Goal: Task Accomplishment & Management: Use online tool/utility

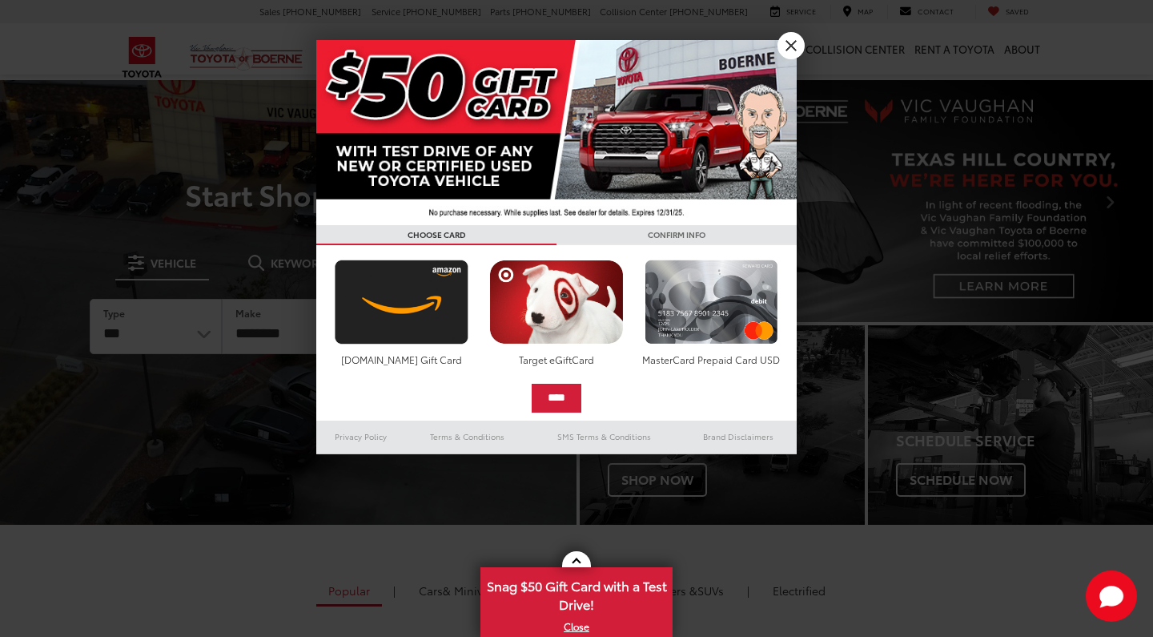
click at [793, 38] on link "X" at bounding box center [790, 45] width 27 height 27
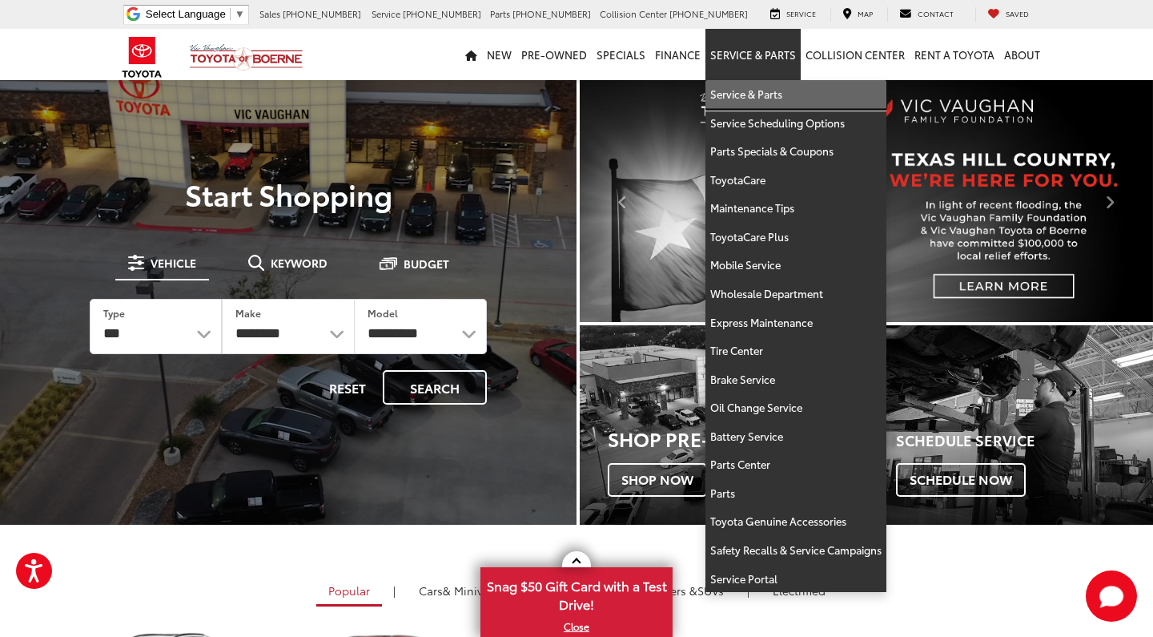
click at [753, 92] on link "Service & Parts" at bounding box center [795, 94] width 181 height 29
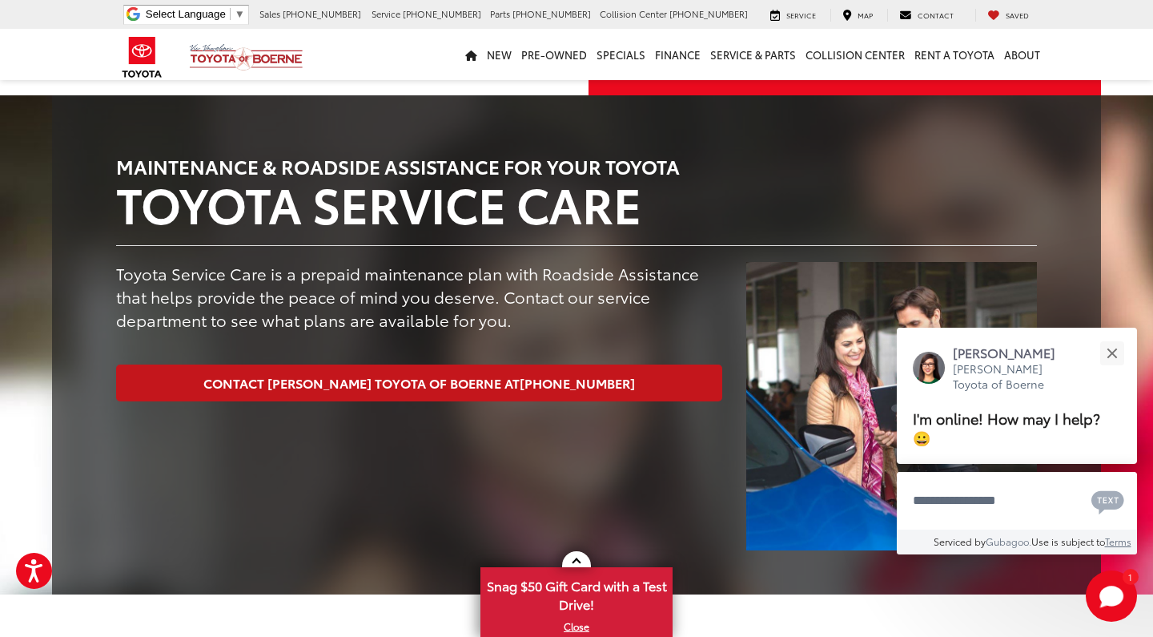
scroll to position [203, 0]
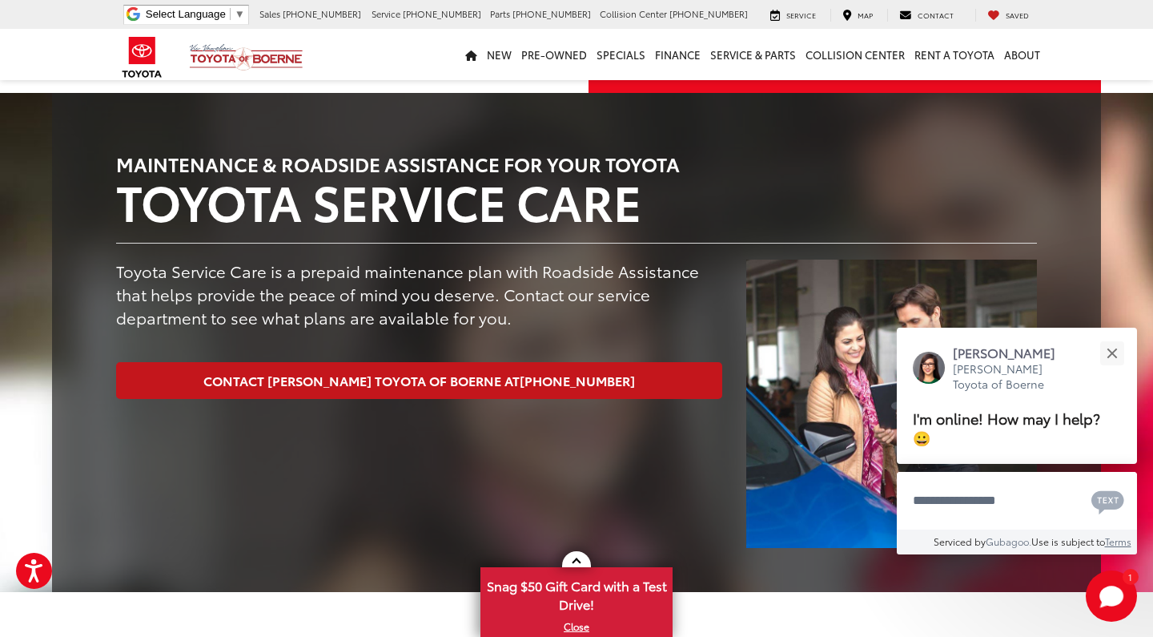
click at [431, 376] on link "Contact Vic Vaughan Toyota of Boerne at 726-222-1155" at bounding box center [419, 380] width 606 height 36
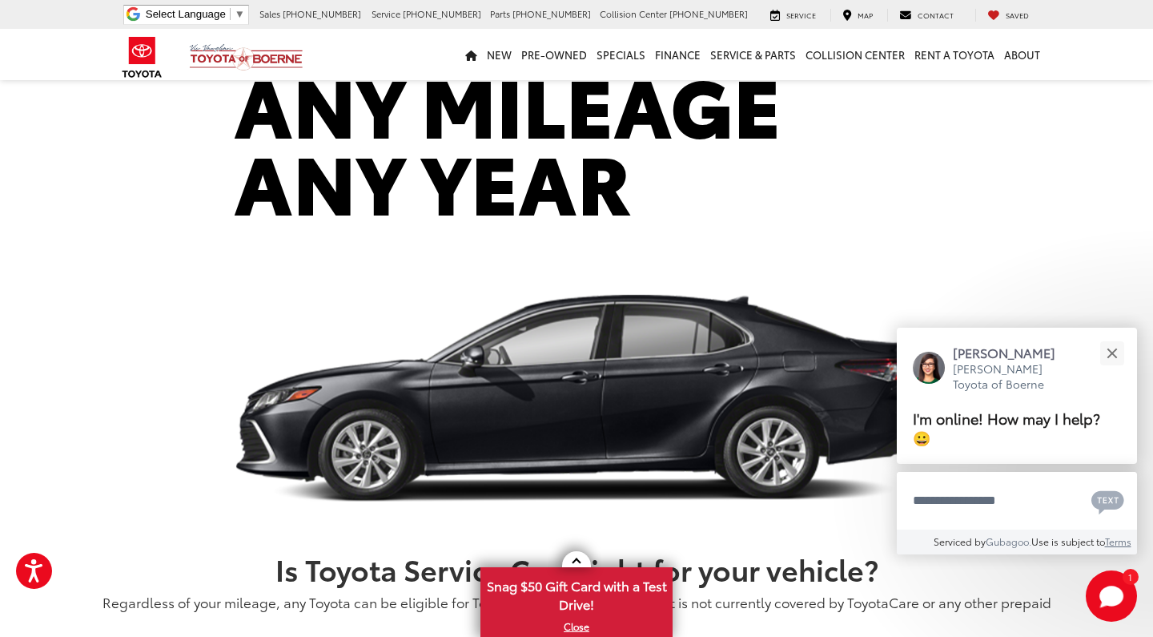
scroll to position [1700, 0]
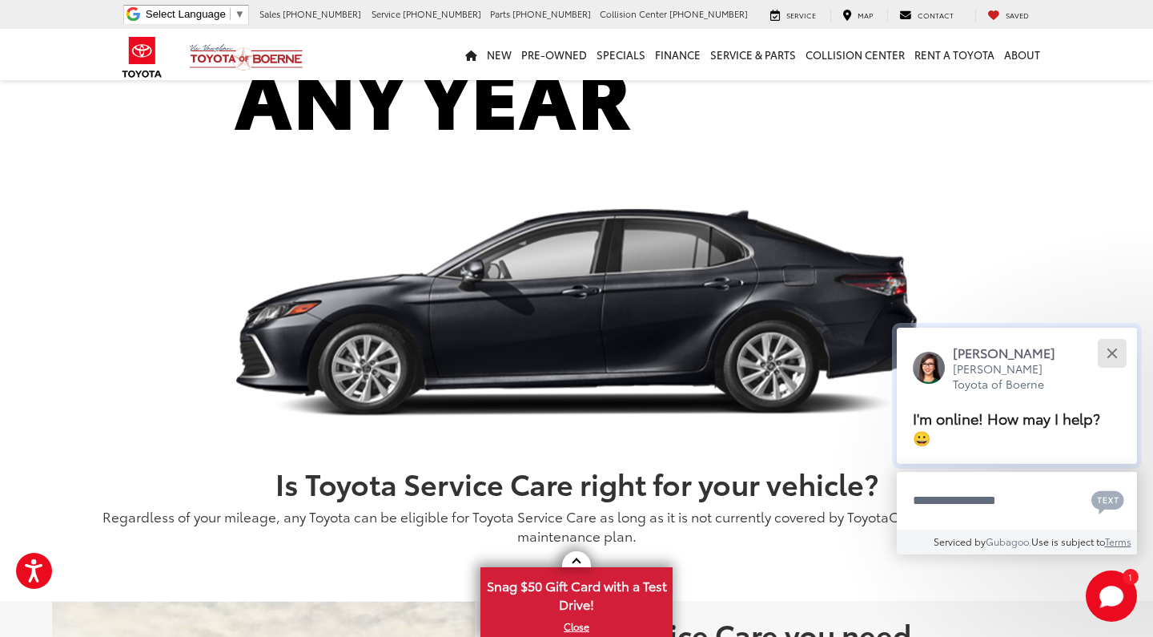
click at [1107, 357] on button "Close" at bounding box center [1112, 352] width 34 height 34
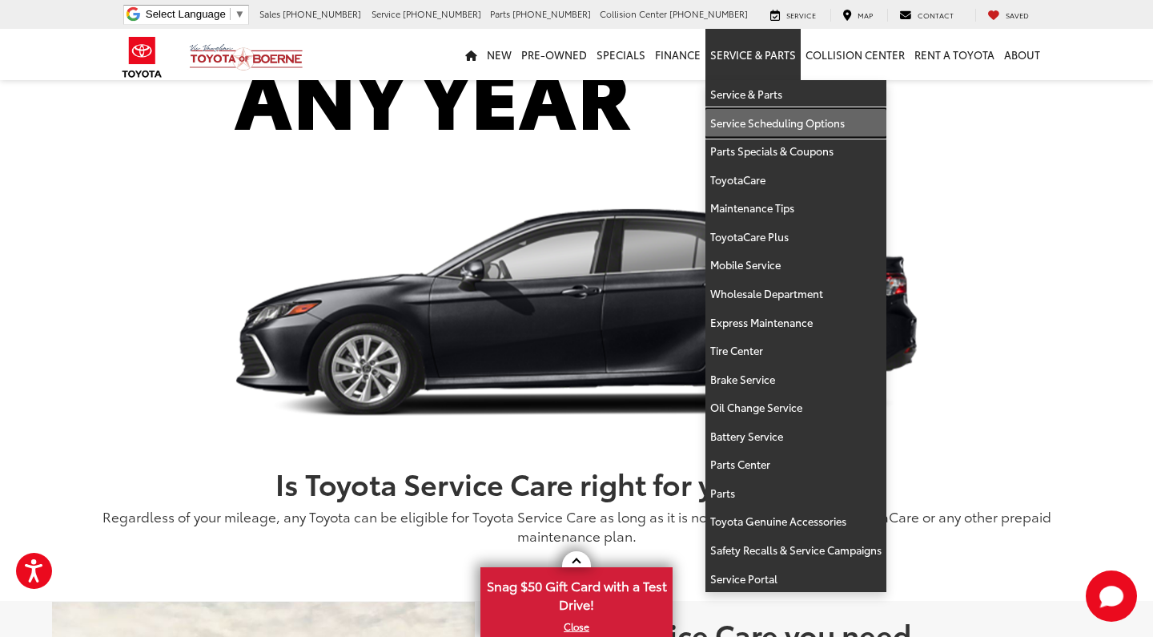
click at [750, 127] on link "Service Scheduling Options" at bounding box center [795, 123] width 181 height 29
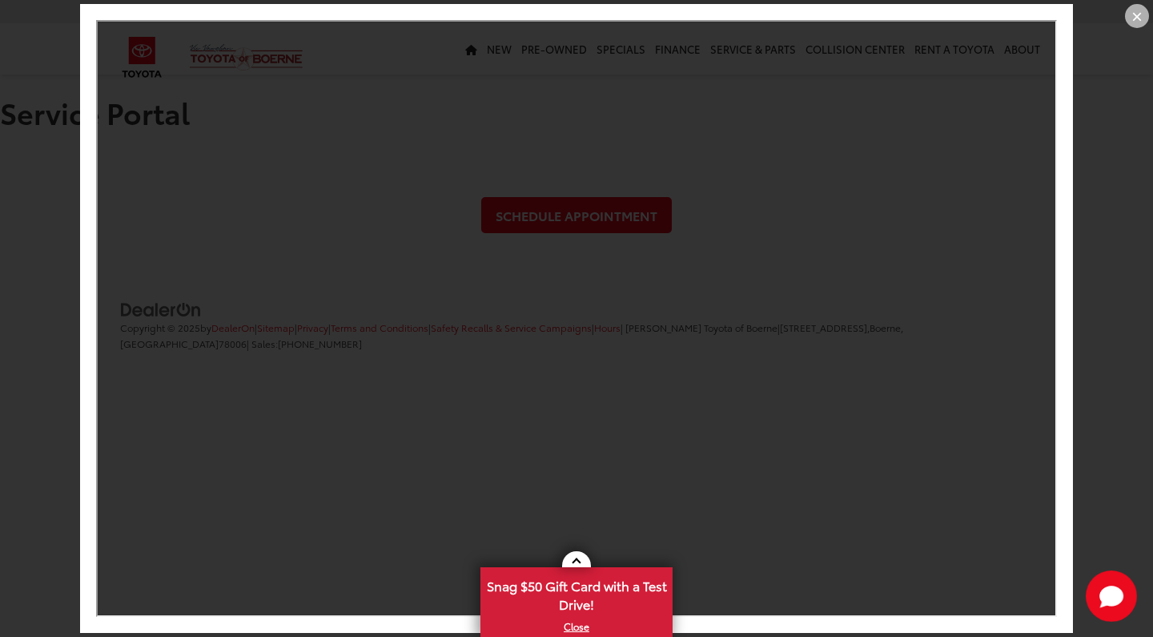
click at [1133, 8] on div "×" at bounding box center [1137, 16] width 24 height 24
